Goal: Information Seeking & Learning: Learn about a topic

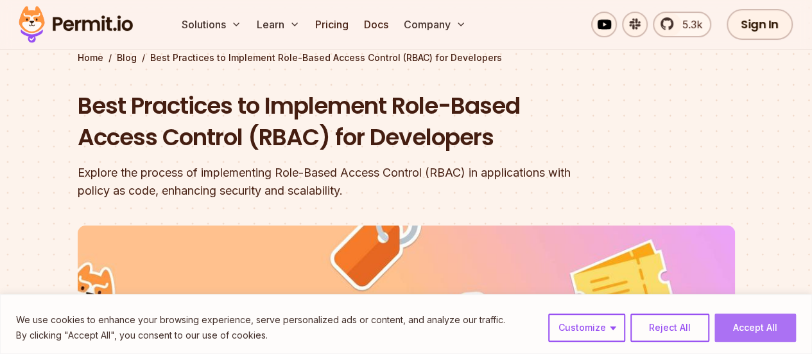
click at [756, 332] on button "Accept All" at bounding box center [754, 327] width 81 height 28
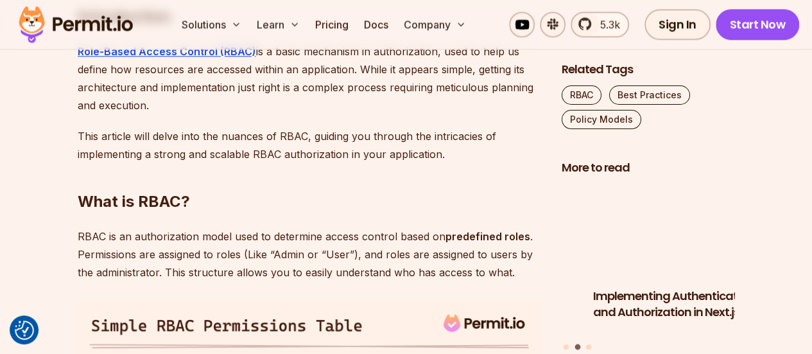
scroll to position [770, 0]
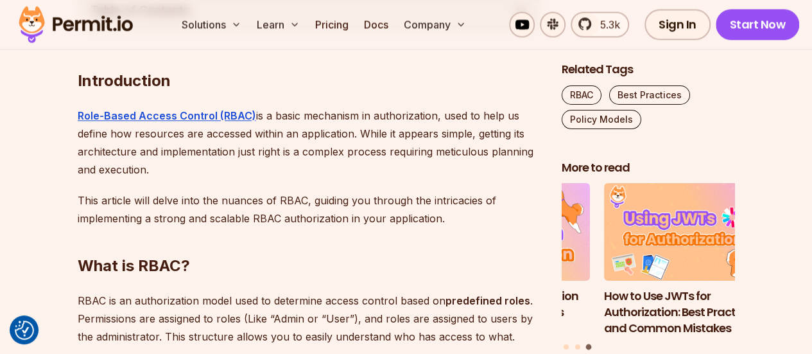
drag, startPoint x: 145, startPoint y: 137, endPoint x: 429, endPoint y: 178, distance: 287.2
click at [429, 178] on p "Role-Based Access Control (RBAC) is a basic mechanism in authorization, used to…" at bounding box center [309, 142] width 463 height 72
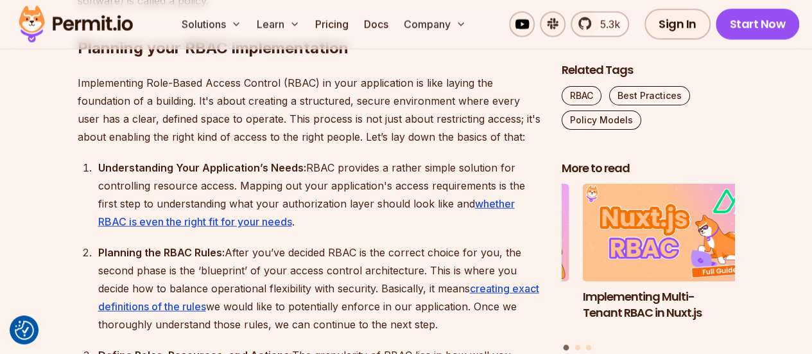
scroll to position [1476, 0]
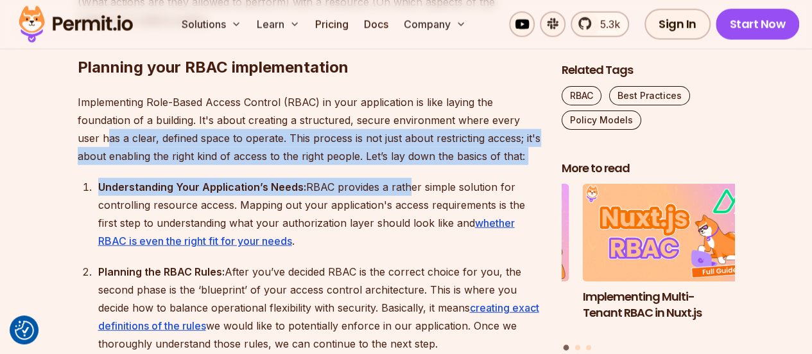
drag, startPoint x: 83, startPoint y: 135, endPoint x: 402, endPoint y: 183, distance: 322.5
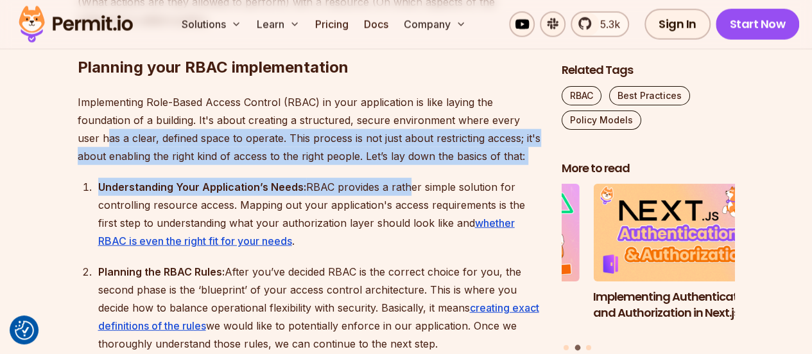
click at [475, 141] on p "Implementing Role-Based Access Control (RBAC) in your application is like layin…" at bounding box center [309, 129] width 463 height 72
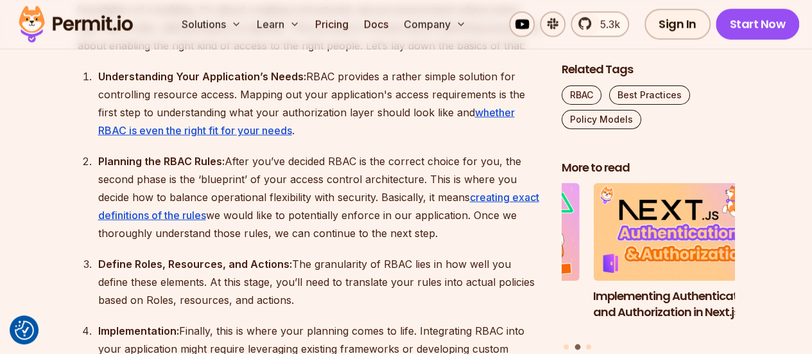
scroll to position [1604, 0]
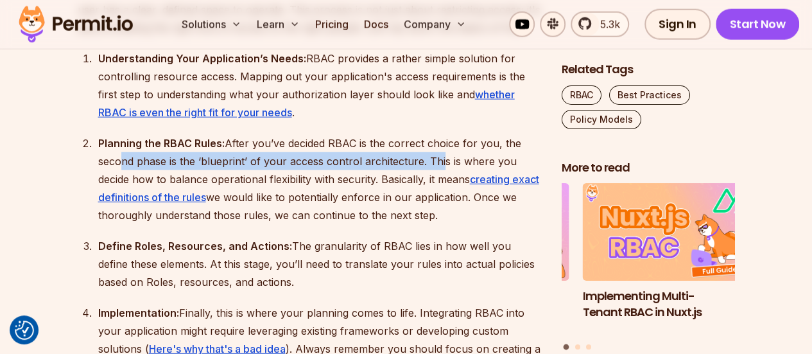
drag, startPoint x: 112, startPoint y: 160, endPoint x: 436, endPoint y: 164, distance: 324.0
click at [436, 164] on div "Planning the RBAC Rules: After you’ve decided RBAC is the correct choice for yo…" at bounding box center [319, 179] width 443 height 90
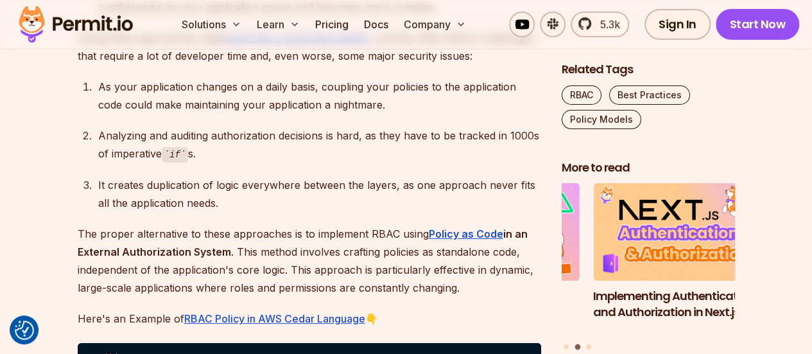
scroll to position [2310, 0]
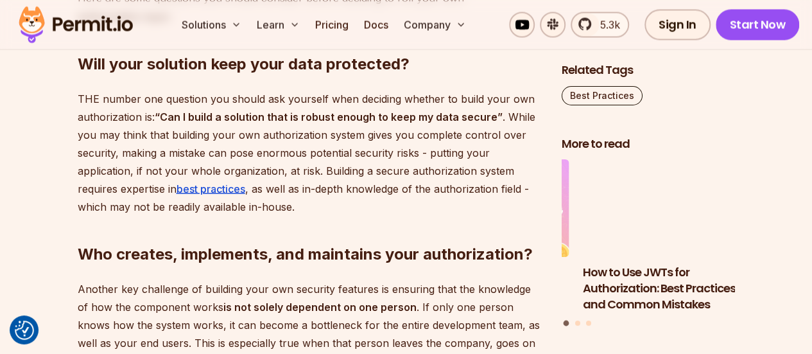
scroll to position [1219, 0]
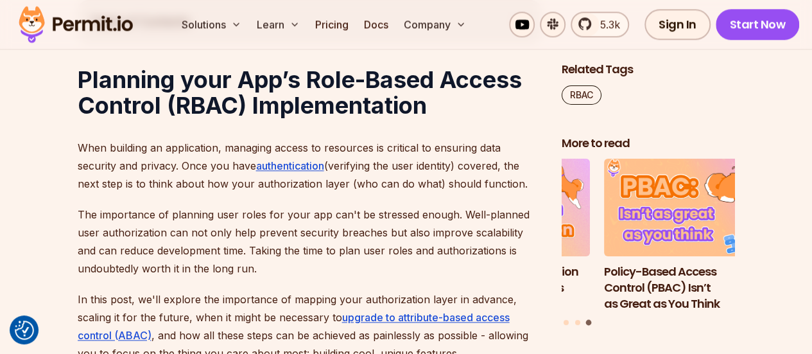
scroll to position [770, 0]
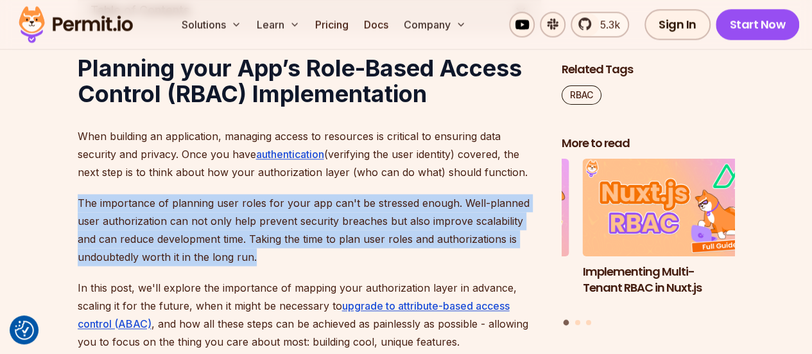
drag, startPoint x: 80, startPoint y: 199, endPoint x: 490, endPoint y: 252, distance: 414.0
click at [490, 252] on p "The importance of planning user roles for your app can't be stressed enough. We…" at bounding box center [309, 230] width 463 height 72
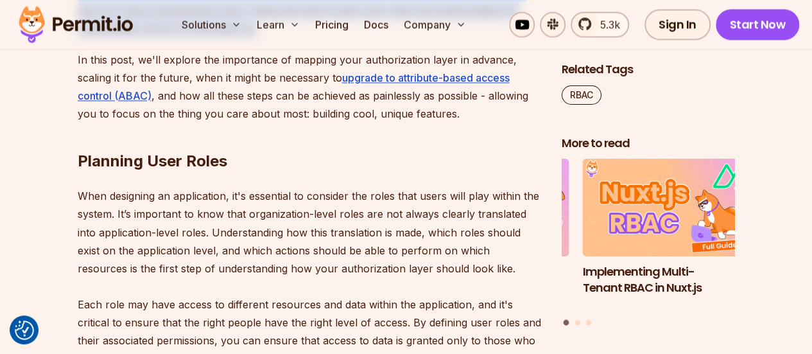
scroll to position [1027, 0]
